Goal: Obtain resource: Obtain resource

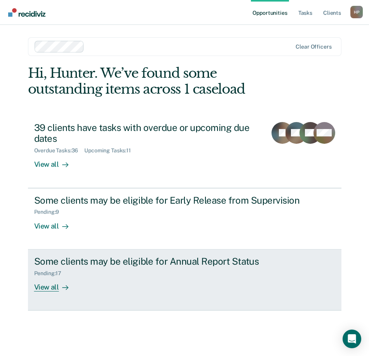
click at [145, 272] on div "Pending : 17" at bounding box center [170, 272] width 273 height 10
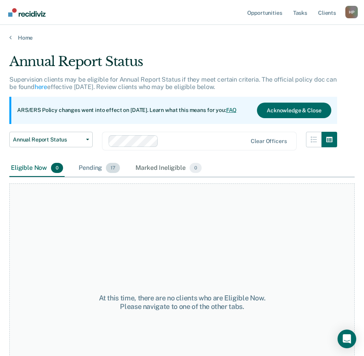
click at [89, 166] on div "Pending 17" at bounding box center [99, 168] width 44 height 17
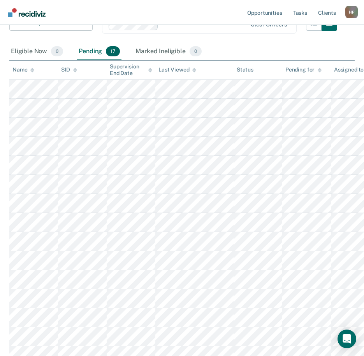
scroll to position [156, 0]
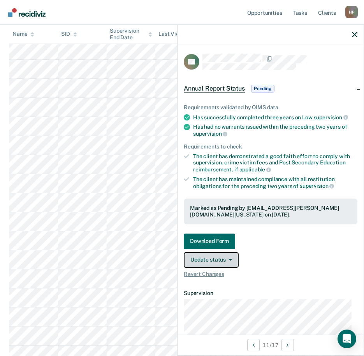
click at [197, 262] on button "Update status" at bounding box center [211, 260] width 55 height 16
click at [311, 237] on link "Download Form" at bounding box center [270, 242] width 173 height 16
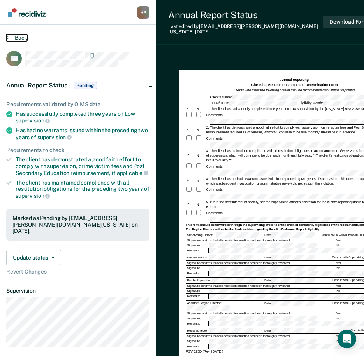
click at [20, 35] on button "Back" at bounding box center [16, 37] width 21 height 7
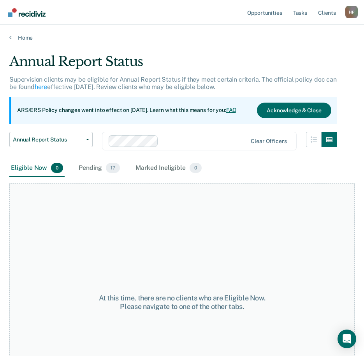
scroll to position [65, 0]
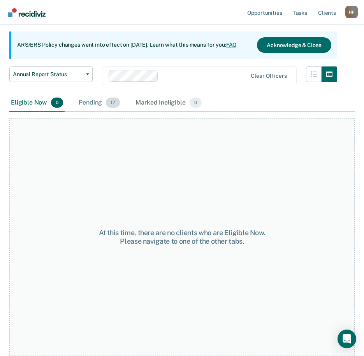
click at [98, 103] on div "Pending 17" at bounding box center [99, 102] width 44 height 17
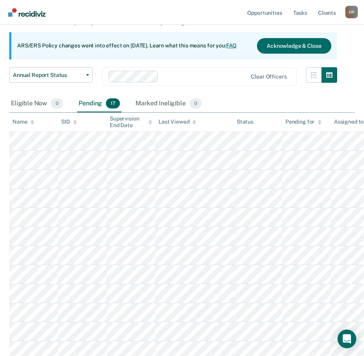
scroll to position [0, 0]
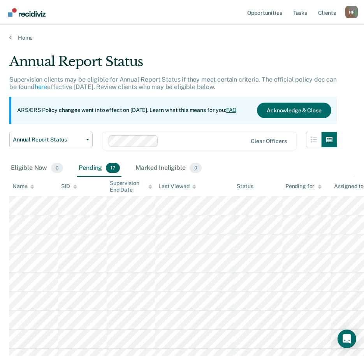
click at [224, 166] on div "Eligible Now 0 Pending 17 Marked Ineligible 0" at bounding box center [181, 168] width 345 height 17
click at [17, 38] on link "Home" at bounding box center [181, 37] width 345 height 7
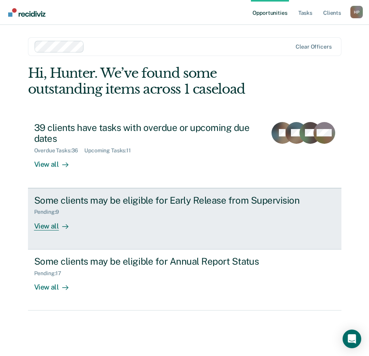
click at [220, 217] on div "Some clients may be eligible for Early Release from Supervision Pending : 9 Vie…" at bounding box center [180, 213] width 292 height 36
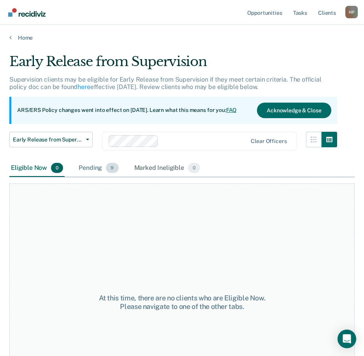
click at [93, 170] on div "Pending 9" at bounding box center [98, 168] width 43 height 17
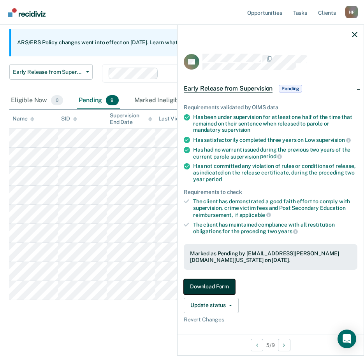
click at [210, 282] on button "Download Form" at bounding box center [209, 287] width 51 height 16
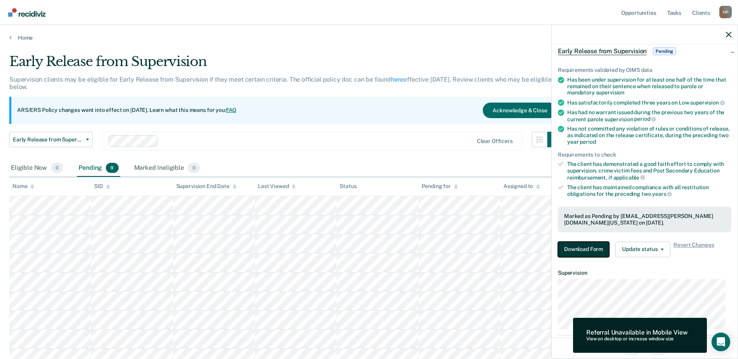
scroll to position [80, 0]
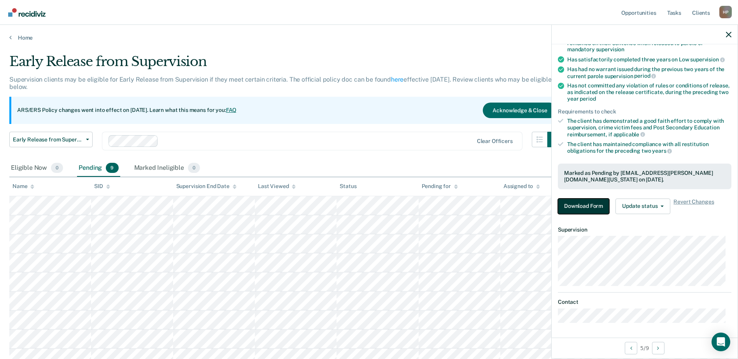
click at [369, 207] on button "Download Form" at bounding box center [583, 207] width 51 height 16
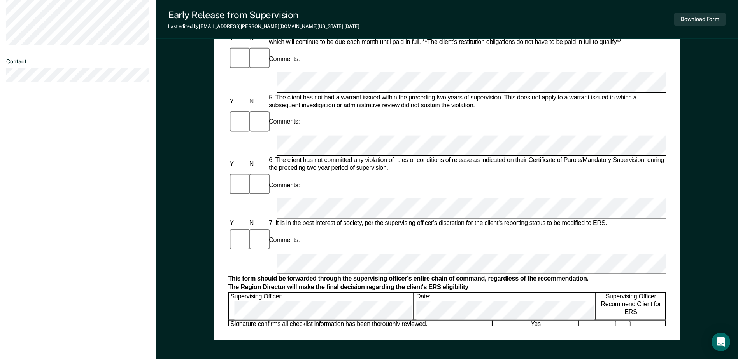
scroll to position [350, 0]
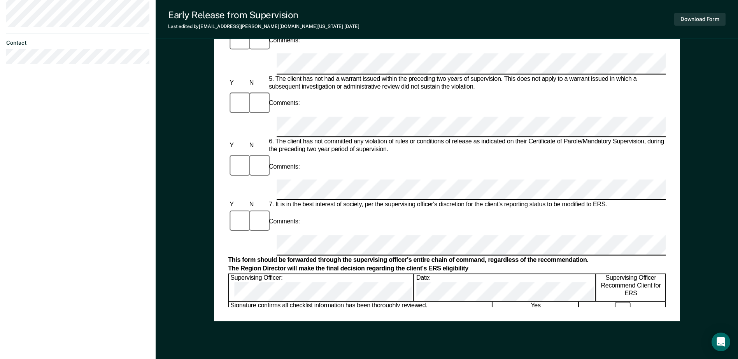
drag, startPoint x: 600, startPoint y: 207, endPoint x: 185, endPoint y: 180, distance: 415.8
click at [185, 180] on div "Early Release from Supervision (ERS) Checklist, Recommendation, and Determinati…" at bounding box center [447, 40] width 582 height 684
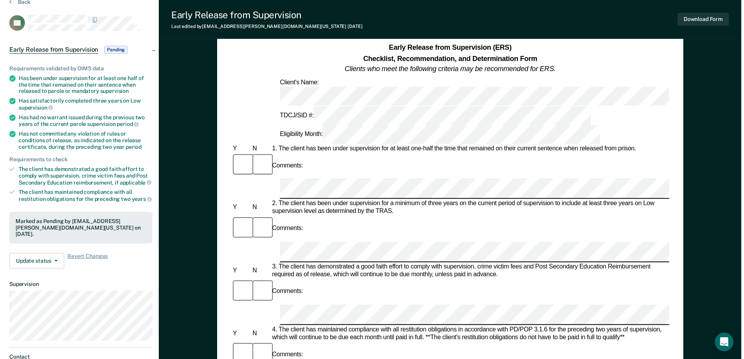
scroll to position [0, 0]
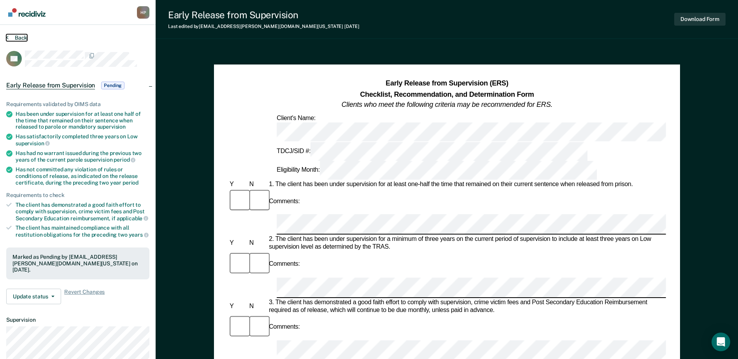
click at [16, 38] on button "Back" at bounding box center [16, 37] width 21 height 7
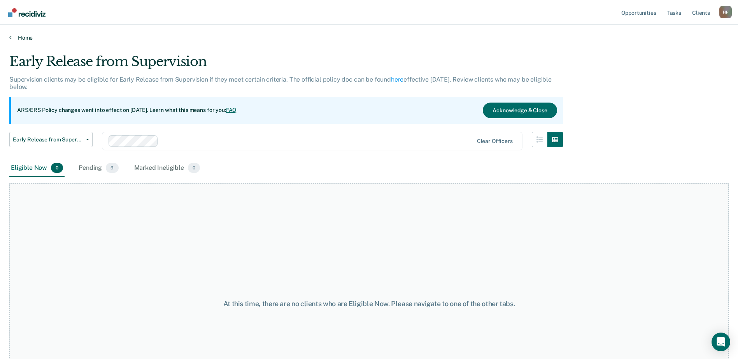
click at [20, 35] on link "Home" at bounding box center [368, 37] width 719 height 7
